Goal: Information Seeking & Learning: Check status

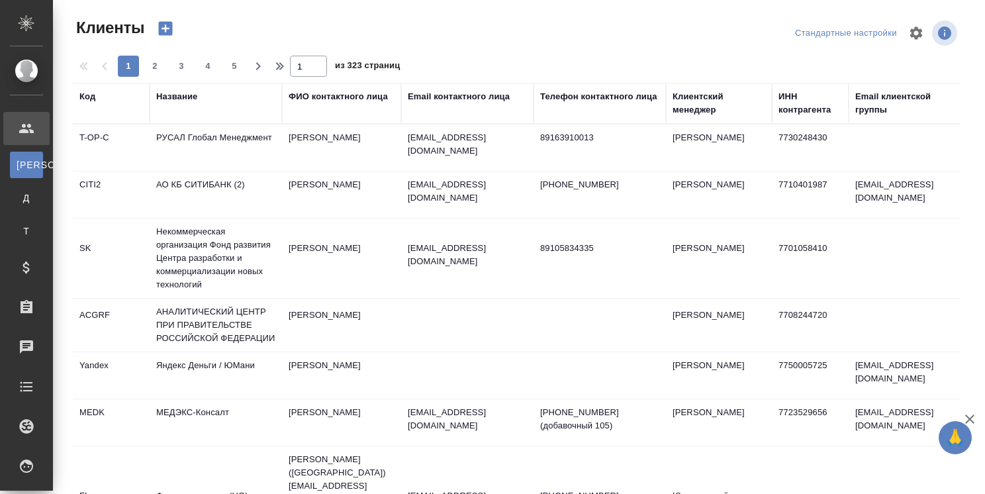
select select "RU"
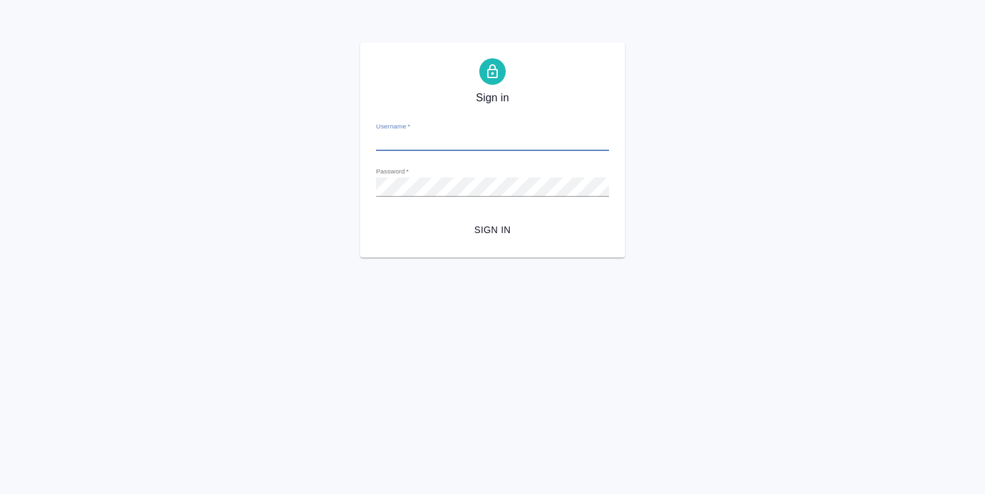
type input "[PERSON_NAME][EMAIL_ADDRESS][DOMAIN_NAME]"
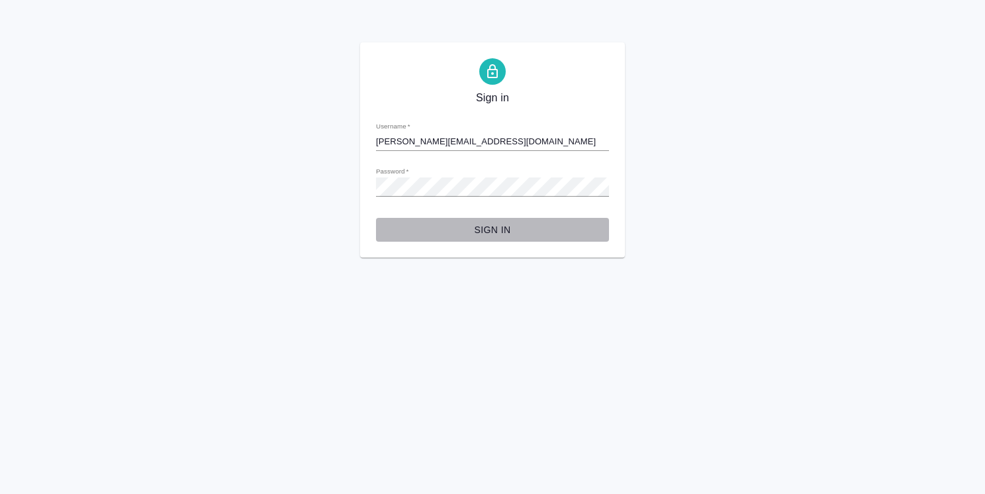
click at [485, 227] on span "Sign in" at bounding box center [493, 230] width 212 height 17
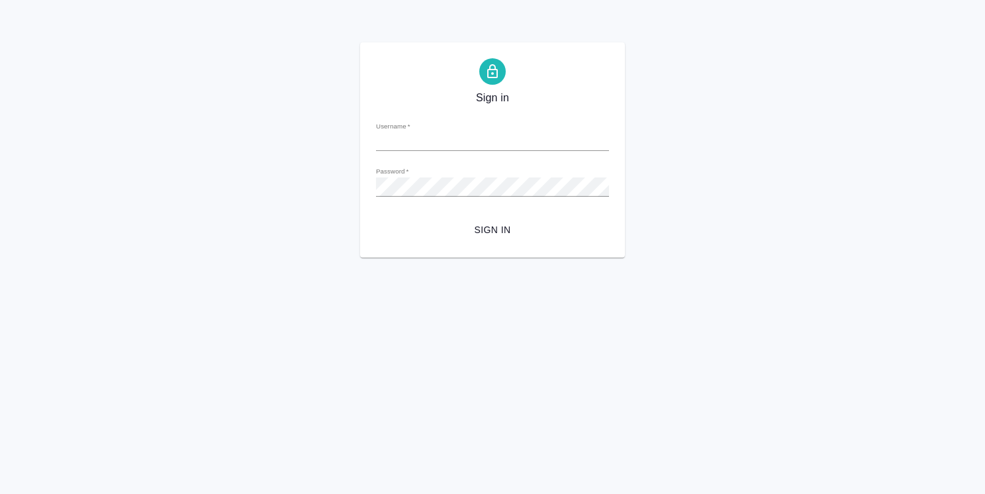
type input "[PERSON_NAME][EMAIL_ADDRESS][DOMAIN_NAME]"
click at [479, 232] on span "Sign in" at bounding box center [493, 230] width 212 height 17
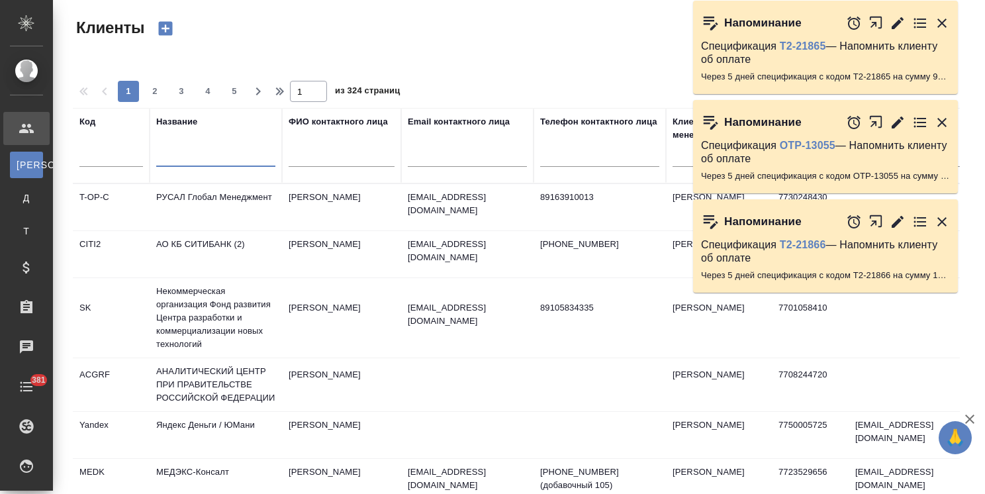
select select "RU"
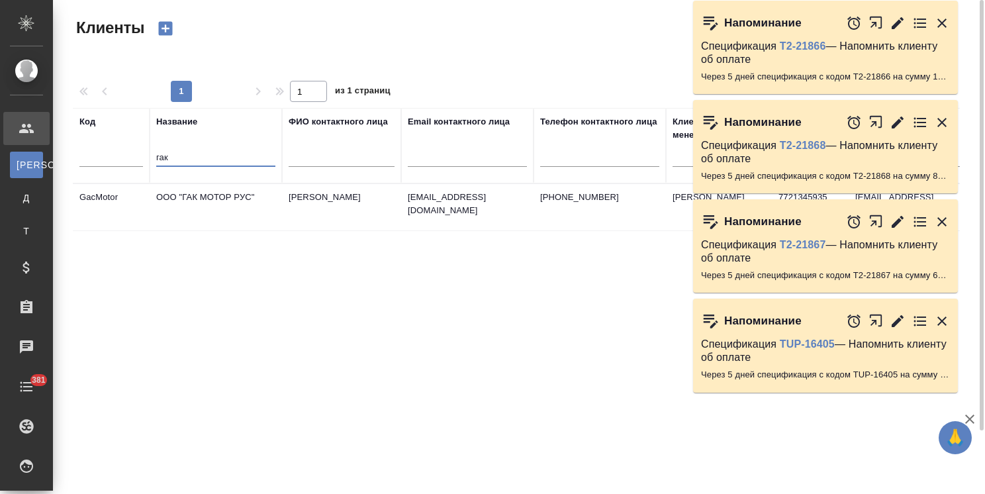
type input "гак"
click at [196, 205] on td "ООО "ГАК МОТОР РУС"" at bounding box center [216, 207] width 132 height 46
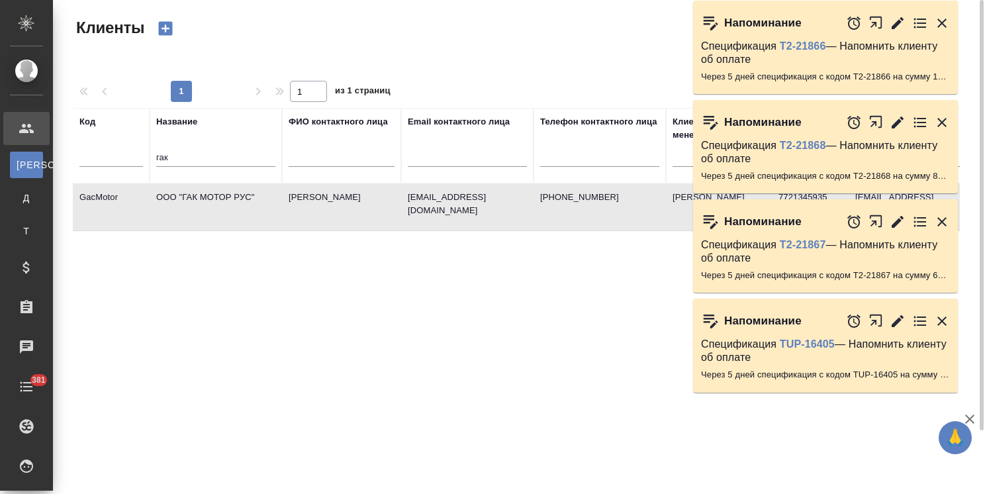
click at [196, 205] on td "ООО "ГАК МОТОР РУС"" at bounding box center [216, 207] width 132 height 46
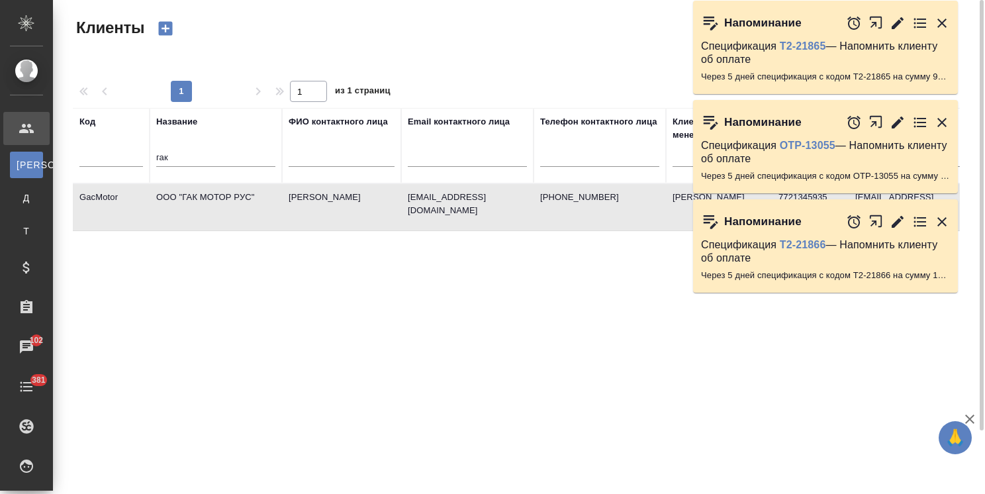
drag, startPoint x: 179, startPoint y: 167, endPoint x: 132, endPoint y: 165, distance: 47.0
click at [130, 166] on tr "Код Название гак ФИО контактного лица Email контактного лица Телефон контактног…" at bounding box center [573, 145] width 1001 height 75
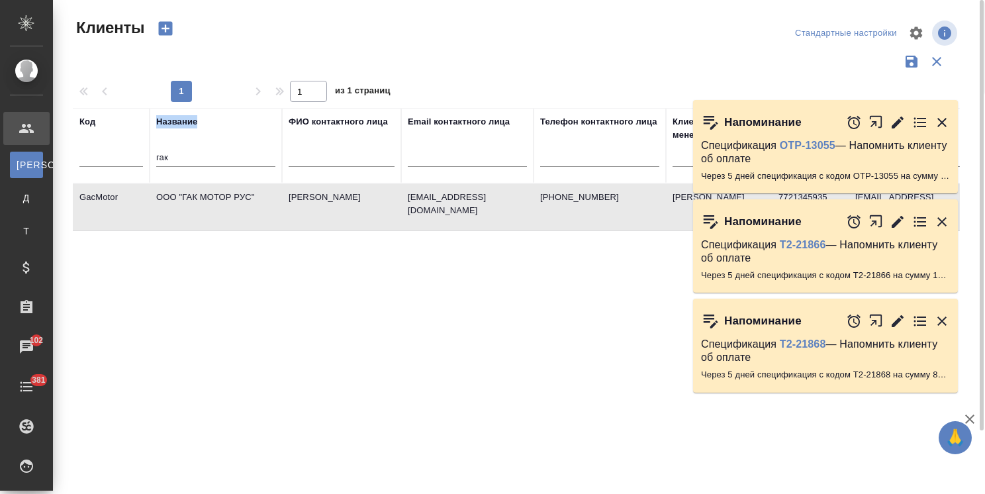
click at [195, 160] on input "гак" at bounding box center [215, 158] width 119 height 17
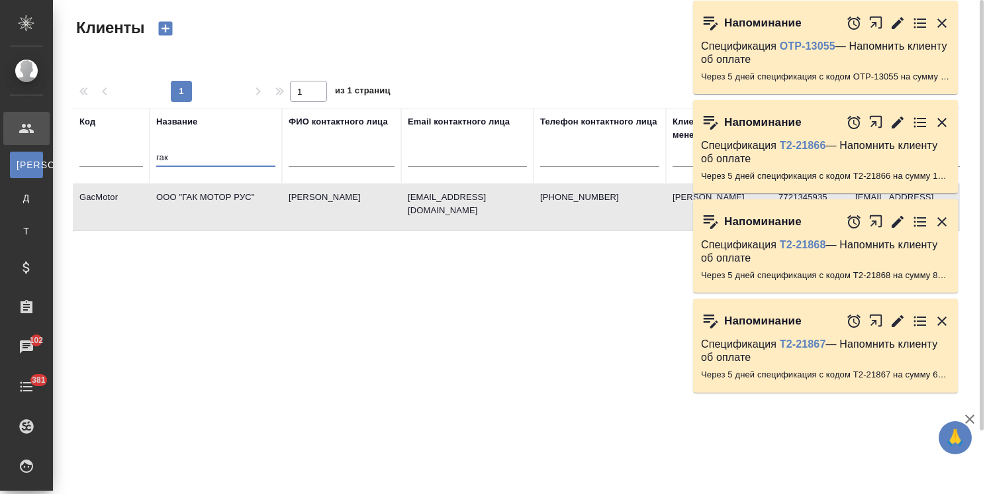
drag, startPoint x: 186, startPoint y: 160, endPoint x: 117, endPoint y: 142, distance: 71.9
click at [117, 142] on tr "Код Название гак ФИО контактного лица Email контактного лица Телефон контактног…" at bounding box center [573, 145] width 1001 height 75
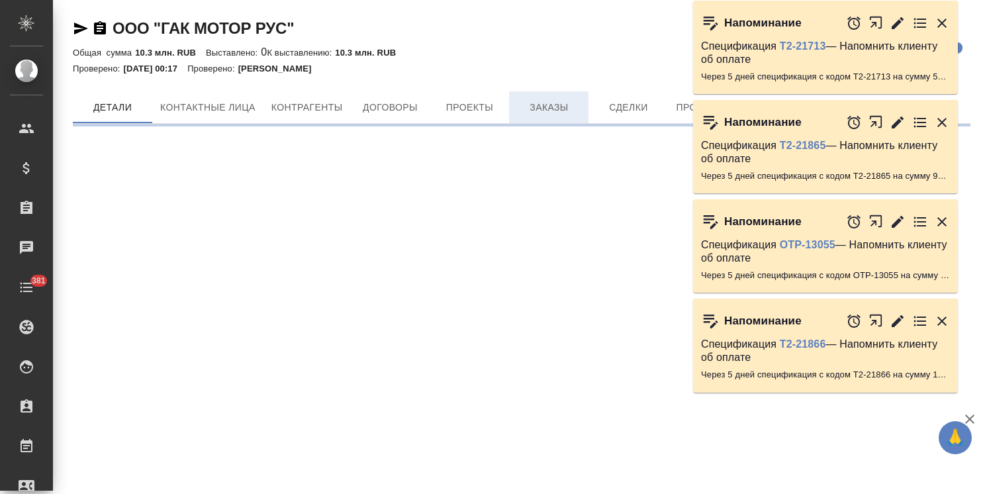
click at [543, 97] on button "Заказы" at bounding box center [548, 107] width 79 height 32
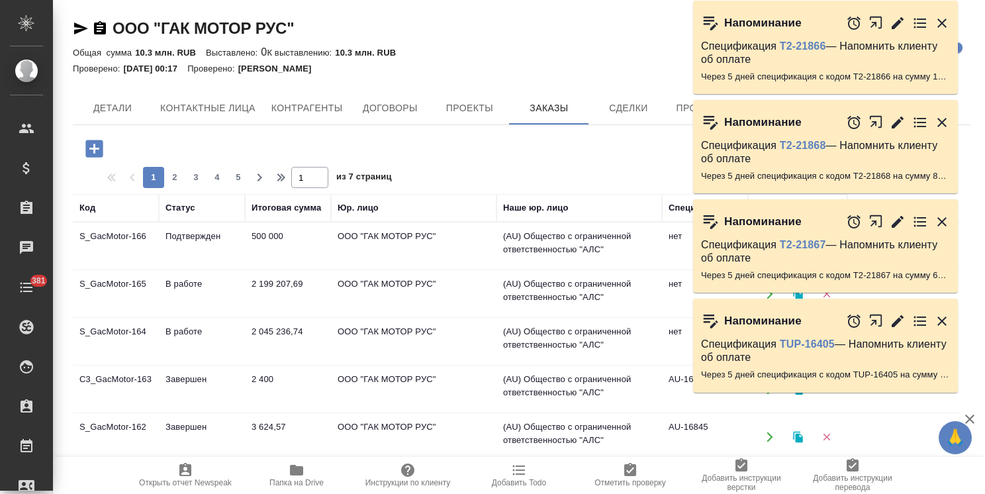
click at [117, 291] on td "S_GacMotor-165" at bounding box center [116, 294] width 86 height 46
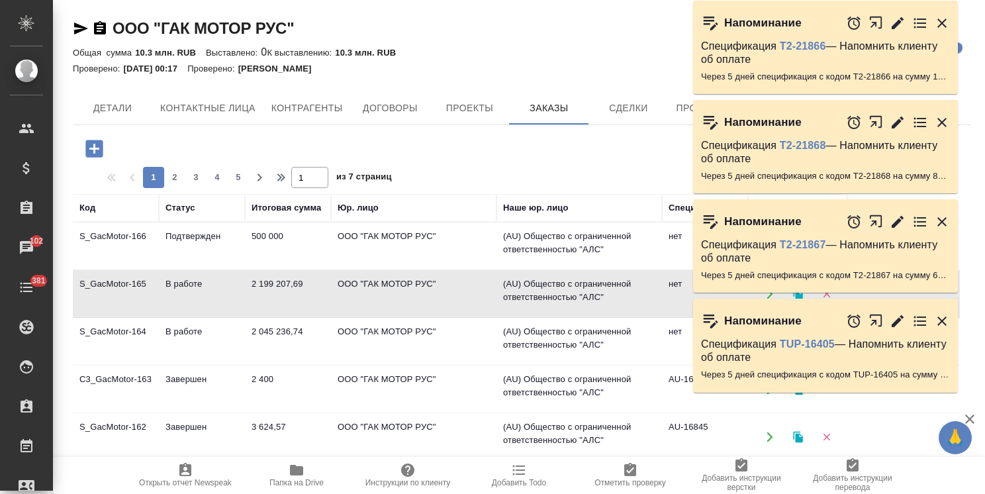
click at [117, 291] on td "S_GacMotor-165" at bounding box center [116, 294] width 86 height 46
click at [124, 246] on td "S_GacMotor-166" at bounding box center [116, 246] width 86 height 46
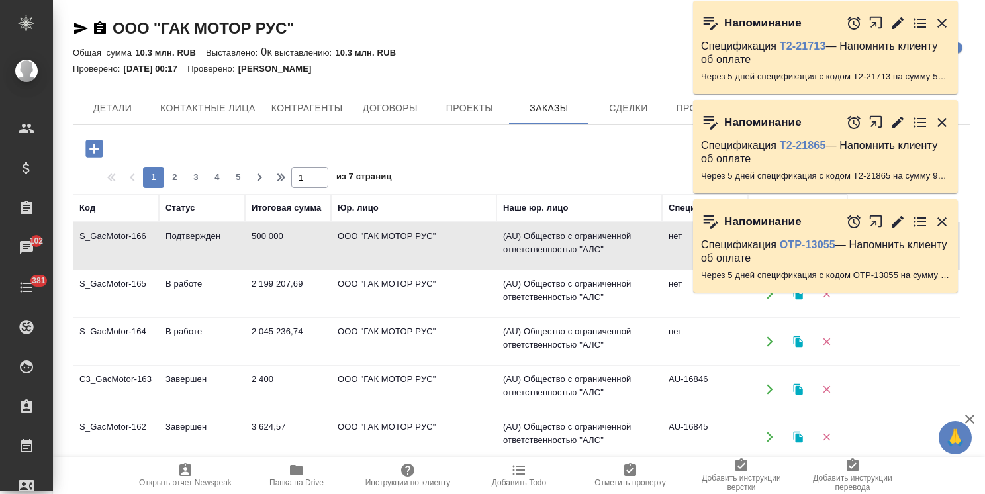
click at [167, 343] on td "В работе" at bounding box center [202, 341] width 86 height 46
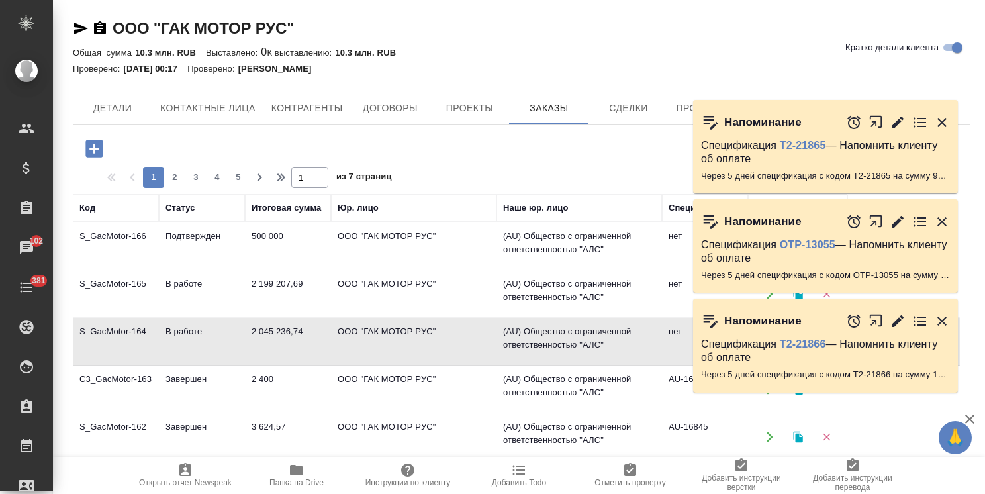
click at [167, 343] on td "В работе" at bounding box center [202, 341] width 86 height 46
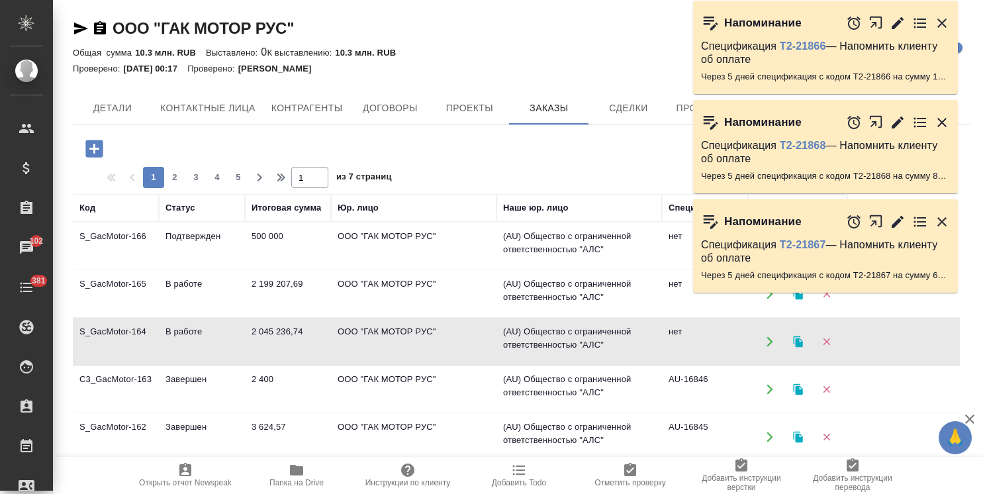
click at [143, 252] on td "S_GacMotor-166" at bounding box center [116, 246] width 86 height 46
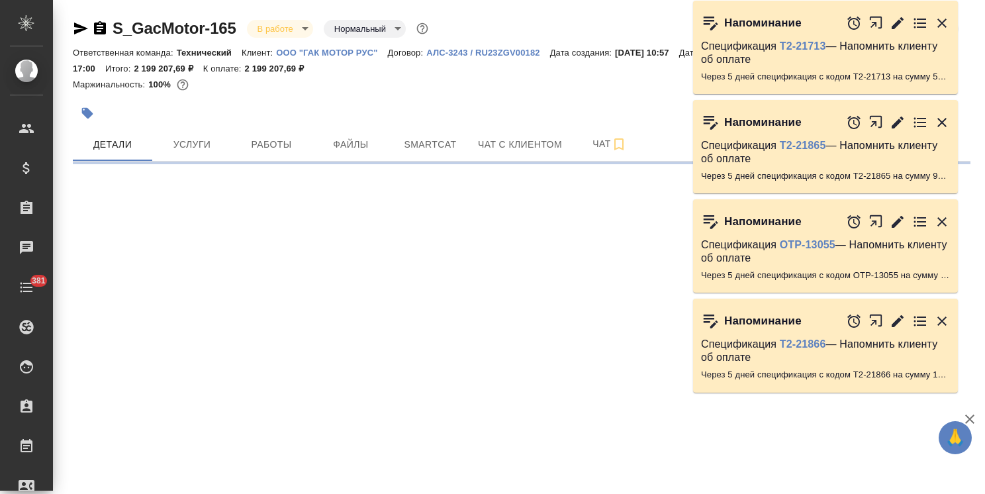
select select "RU"
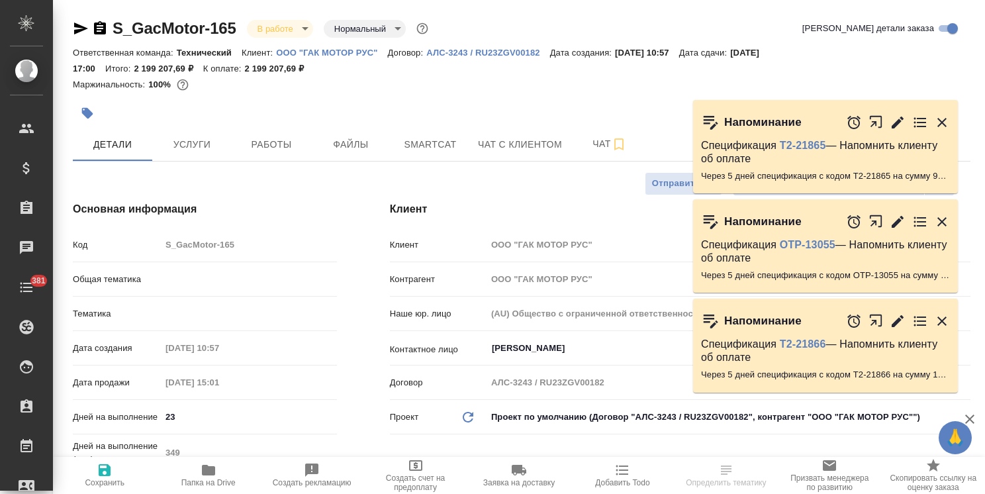
type textarea "x"
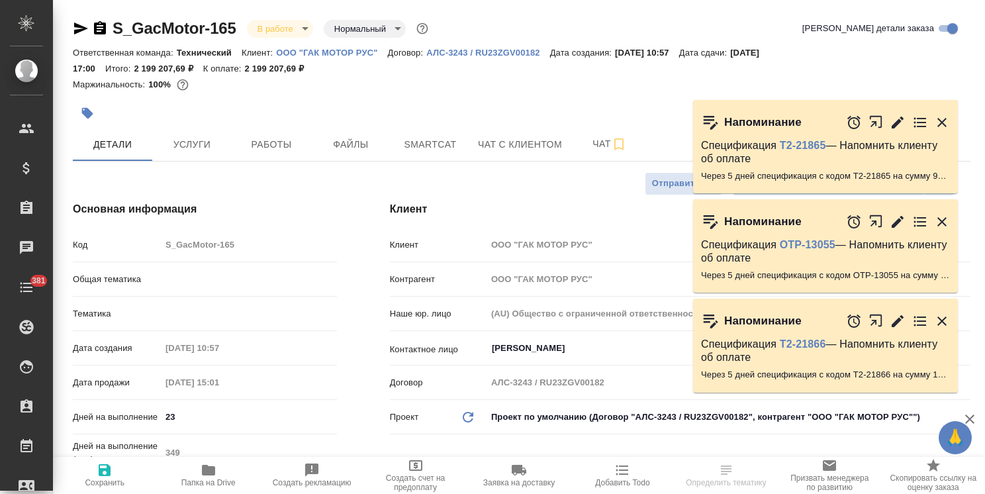
type textarea "x"
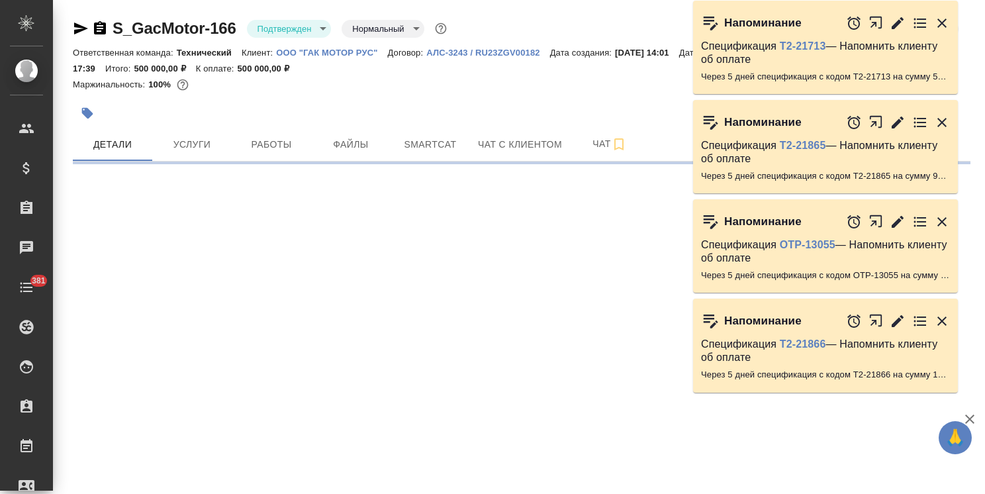
select select "RU"
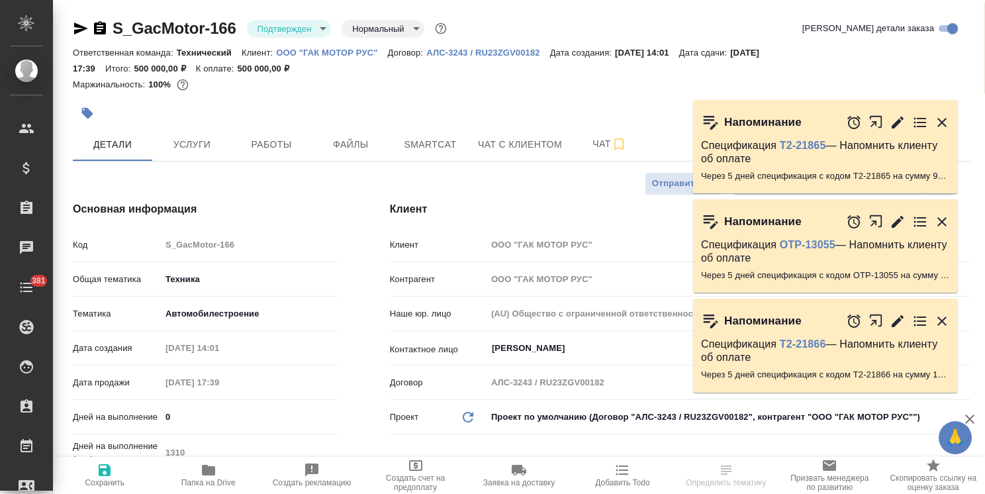
type textarea "x"
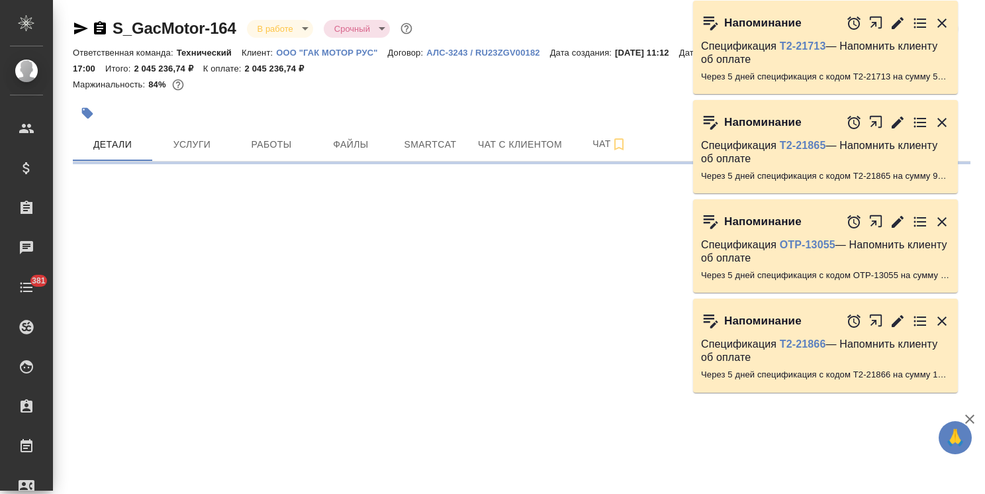
select select "RU"
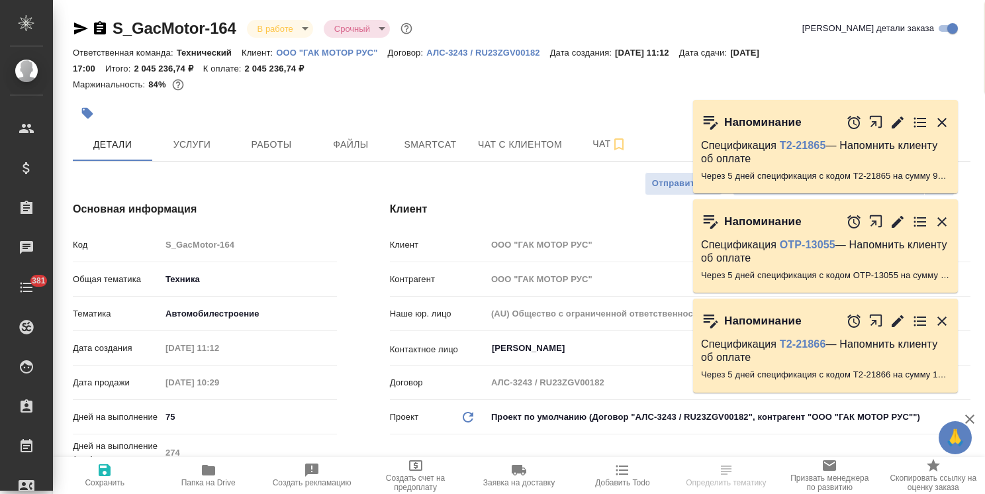
type textarea "x"
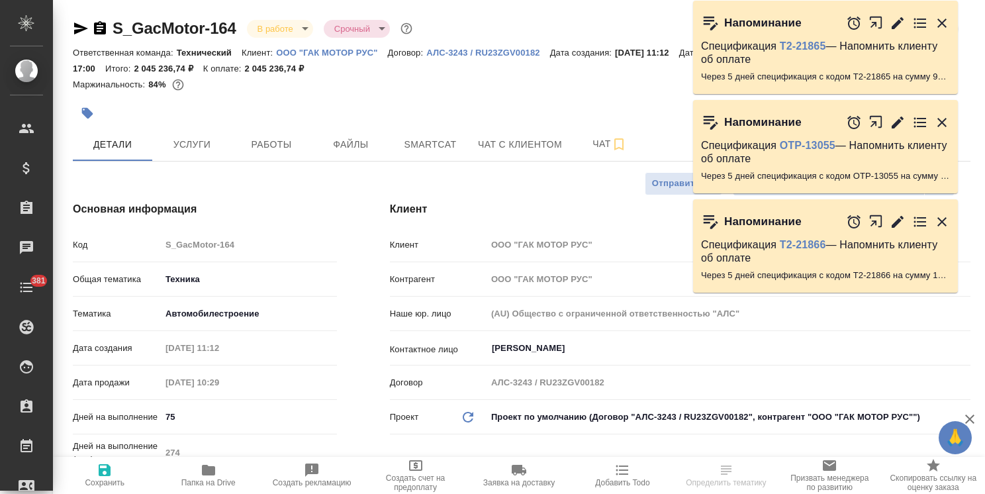
type textarea "x"
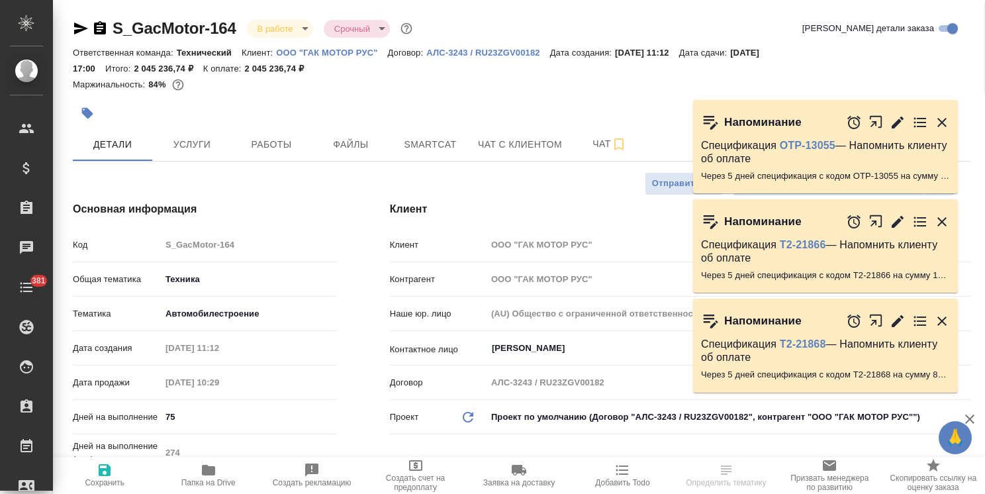
type textarea "x"
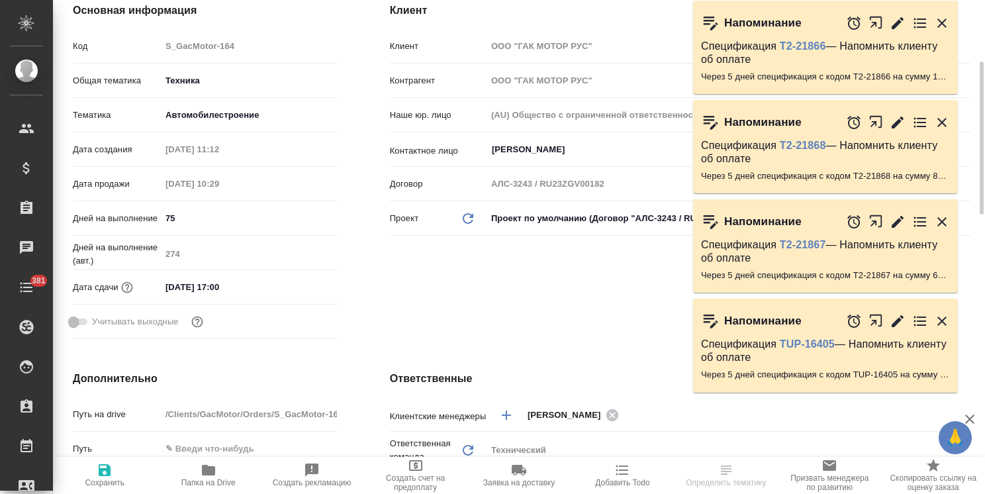
scroll to position [265, 0]
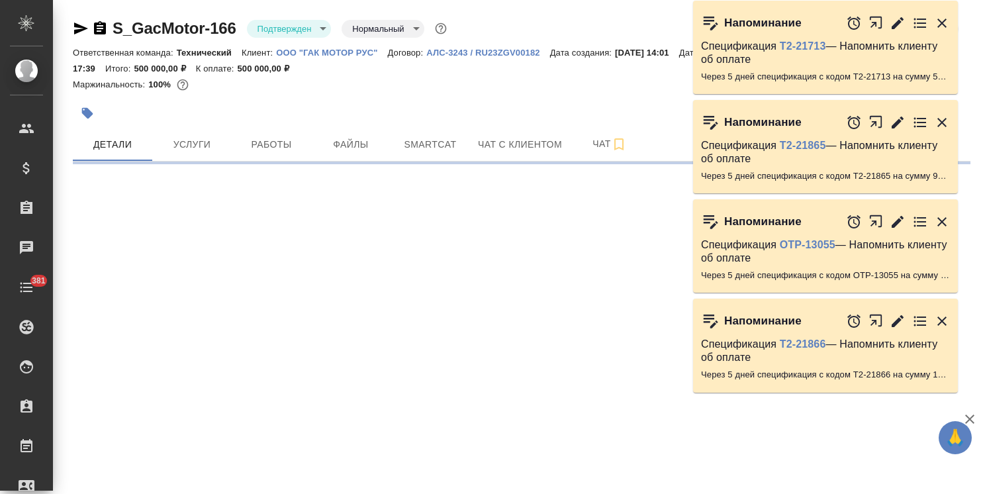
select select "RU"
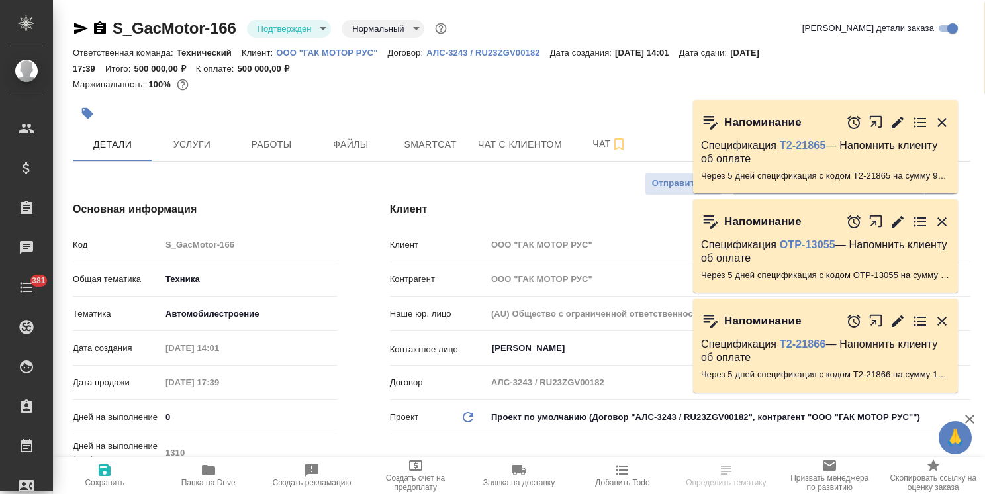
type textarea "x"
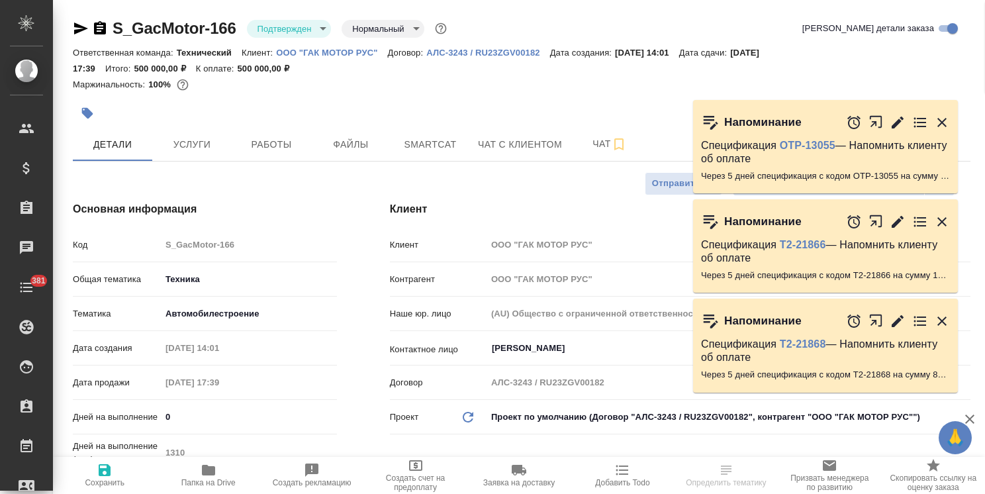
type textarea "x"
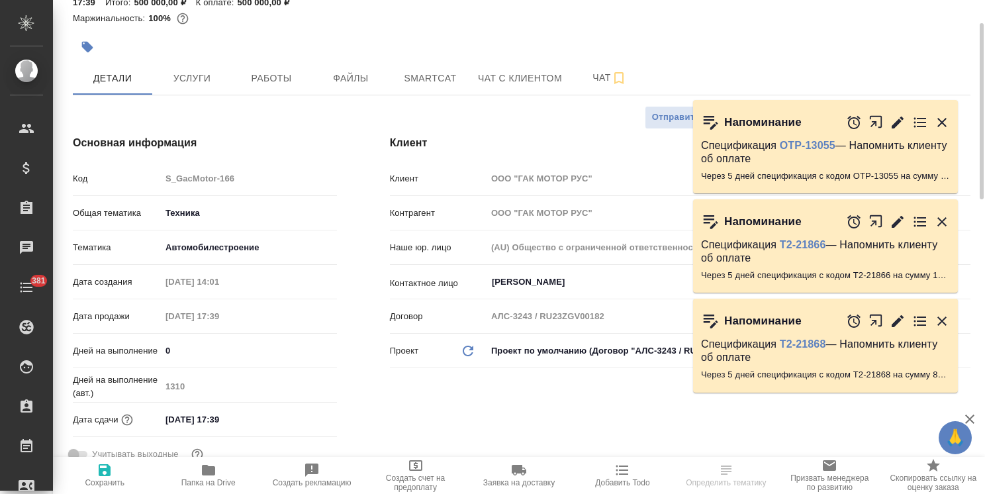
type textarea "x"
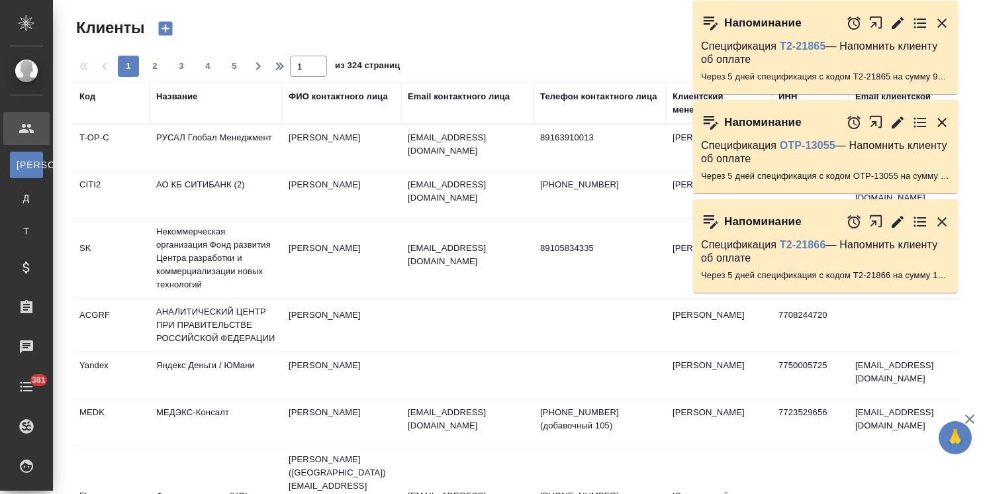
select select "RU"
